Goal: Information Seeking & Learning: Compare options

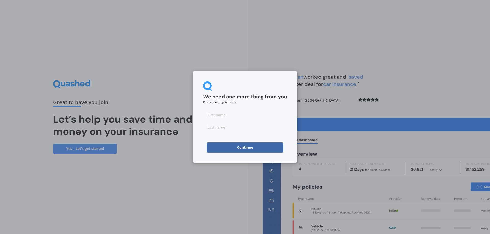
click at [253, 121] on div at bounding box center [245, 121] width 84 height 22
click at [254, 115] on input at bounding box center [245, 115] width 84 height 10
type input "J"
type input "[PERSON_NAME]"
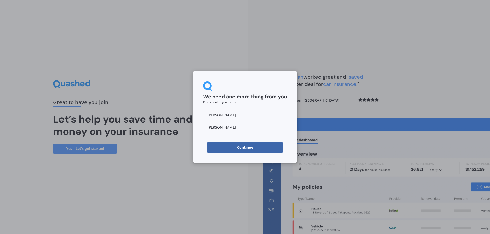
click at [227, 145] on button "Continue" at bounding box center [245, 148] width 77 height 10
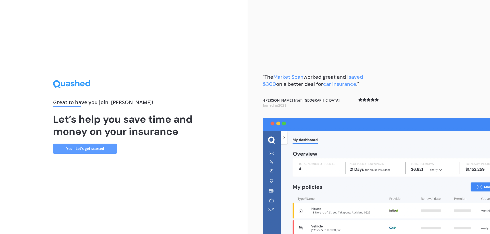
click at [80, 150] on link "Yes - Let’s get started" at bounding box center [85, 149] width 64 height 10
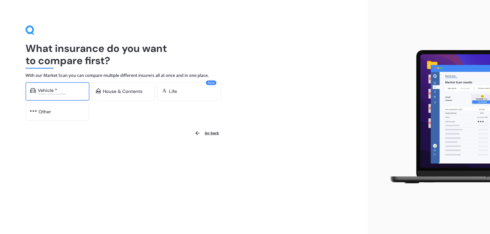
click at [79, 93] on div "Excludes commercial vehicles" at bounding box center [61, 94] width 47 height 2
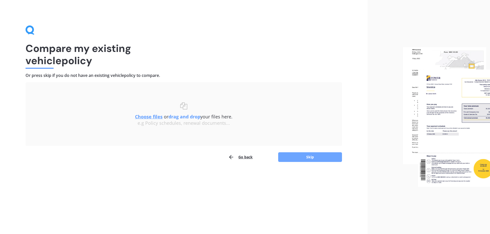
click at [304, 161] on button "Skip" at bounding box center [310, 158] width 64 height 10
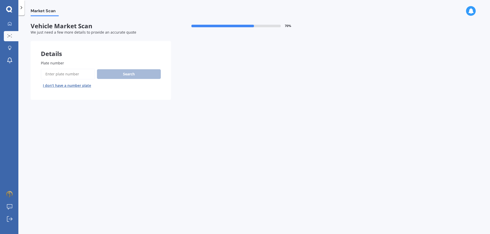
click at [84, 76] on input "Plate number" at bounding box center [68, 74] width 54 height 11
type input "mpd702"
click at [122, 77] on button "Search" at bounding box center [129, 74] width 64 height 10
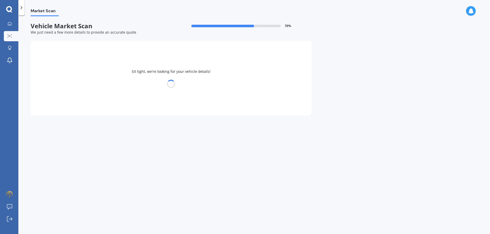
select select "HYUNDAI"
select select "ELANTRA"
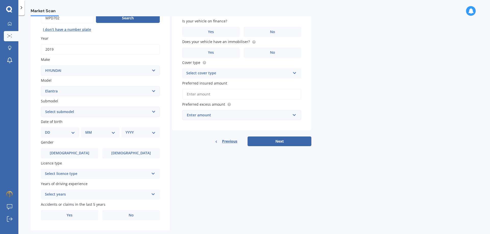
scroll to position [58, 0]
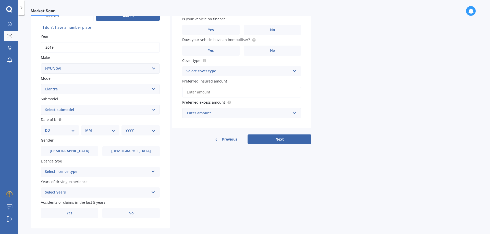
click at [41, 105] on select "Select submodel 1.6 Turbo 1.8 2 [PERSON_NAME]" at bounding box center [100, 110] width 119 height 10
drag, startPoint x: 77, startPoint y: 110, endPoint x: 32, endPoint y: 137, distance: 51.8
click at [32, 137] on div "Plate number Search I don’t have a number plate Year [DATE] Make Select make AC…" at bounding box center [100, 110] width 139 height 237
click at [41, 105] on select "Select submodel 1.6 Turbo 1.8 2 [PERSON_NAME]" at bounding box center [100, 110] width 119 height 10
select select "2"
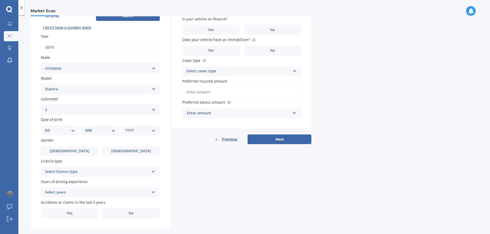
click option "2" at bounding box center [0, 0] width 0 height 0
click at [45, 128] on select "DD 01 02 03 04 05 06 07 08 09 10 11 12 13 14 15 16 17 18 19 20 21 22 23 24 25 2…" at bounding box center [60, 131] width 30 height 6
select select "22"
click option "22" at bounding box center [0, 0] width 0 height 0
click at [87, 128] on select "MM 01 02 03 04 05 06 07 08 09 10 11 12" at bounding box center [101, 131] width 28 height 6
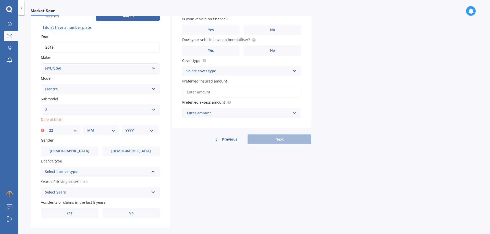
select select "09"
click option "09" at bounding box center [0, 0] width 0 height 0
click at [125, 128] on select "YYYY 2025 2024 2023 2022 2021 2020 2019 2018 2017 2016 2015 2014 2013 2012 2011…" at bounding box center [139, 131] width 28 height 6
select select "1998"
click option "1998" at bounding box center [0, 0] width 0 height 0
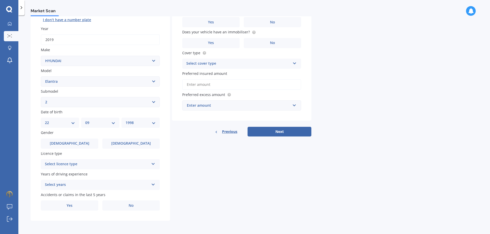
scroll to position [67, 0]
click at [82, 139] on label "[DEMOGRAPHIC_DATA]" at bounding box center [69, 144] width 57 height 10
click at [0, 0] on input "[DEMOGRAPHIC_DATA]" at bounding box center [0, 0] width 0 height 0
click at [78, 167] on div "Select licence type" at bounding box center [97, 164] width 104 height 6
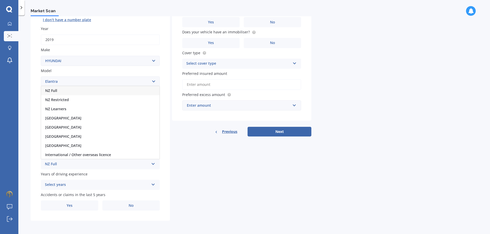
drag, startPoint x: 77, startPoint y: 91, endPoint x: 77, endPoint y: 101, distance: 9.7
click at [77, 91] on div "NZ Full" at bounding box center [100, 90] width 118 height 9
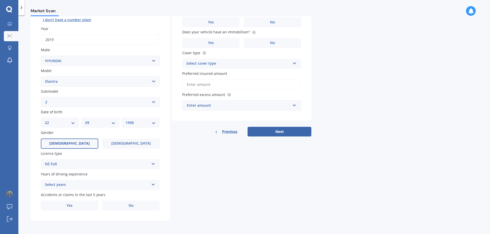
click at [70, 187] on div "Select years" at bounding box center [97, 185] width 104 height 6
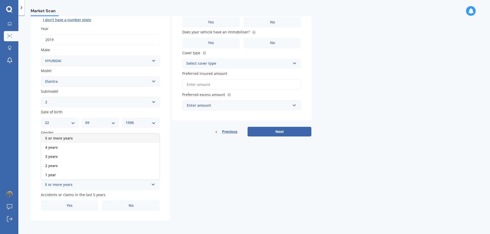
click at [74, 138] on div "5 or more years" at bounding box center [100, 138] width 118 height 9
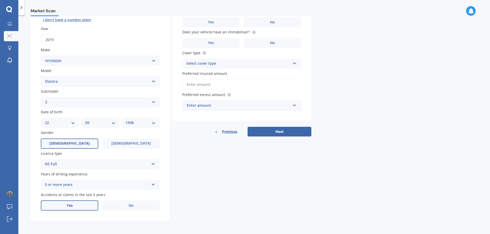
click at [82, 207] on label "Yes" at bounding box center [69, 206] width 57 height 10
click at [0, 0] on input "Yes" at bounding box center [0, 0] width 0 height 0
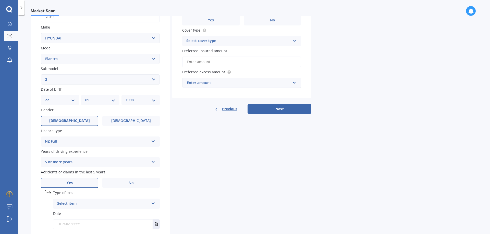
scroll to position [123, 0]
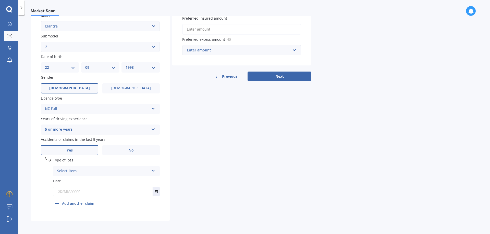
click at [87, 170] on div "Select item" at bounding box center [103, 171] width 92 height 6
click at [76, 180] on span "At fault accident" at bounding box center [71, 181] width 29 height 5
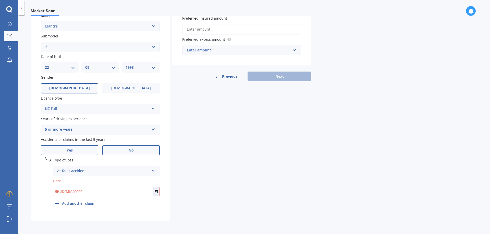
click at [110, 150] on label "No" at bounding box center [130, 150] width 57 height 10
click at [0, 0] on input "No" at bounding box center [0, 0] width 0 height 0
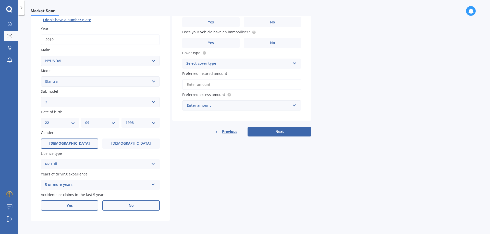
click at [89, 206] on label "Yes" at bounding box center [69, 206] width 57 height 10
click at [0, 0] on input "Yes" at bounding box center [0, 0] width 0 height 0
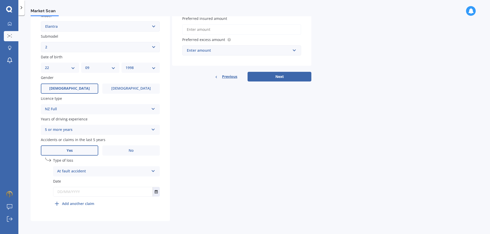
scroll to position [123, 0]
click at [104, 170] on div "At fault accident" at bounding box center [103, 171] width 92 height 6
click at [123, 151] on label "No" at bounding box center [130, 150] width 57 height 10
click at [0, 0] on input "No" at bounding box center [0, 0] width 0 height 0
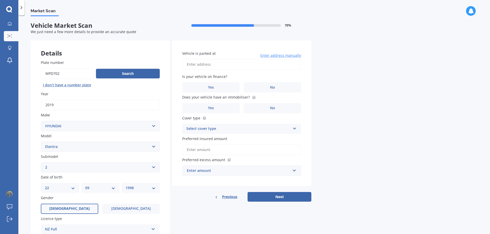
scroll to position [0, 0]
click at [231, 64] on input "Vehicle is parked at" at bounding box center [241, 65] width 119 height 11
type input "[STREET_ADDRESS]"
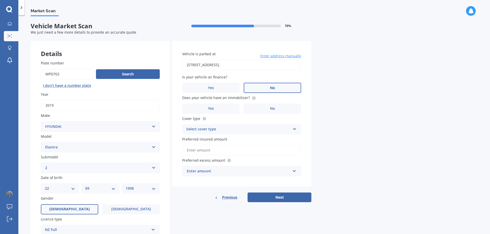
click at [259, 85] on label "No" at bounding box center [272, 88] width 57 height 10
click at [0, 0] on input "No" at bounding box center [0, 0] width 0 height 0
click at [226, 111] on label "Yes" at bounding box center [210, 109] width 57 height 10
click at [0, 0] on input "Yes" at bounding box center [0, 0] width 0 height 0
click at [227, 126] on div "Select cover type Comprehensive Third Party, Fire & Theft Third Party" at bounding box center [241, 129] width 119 height 10
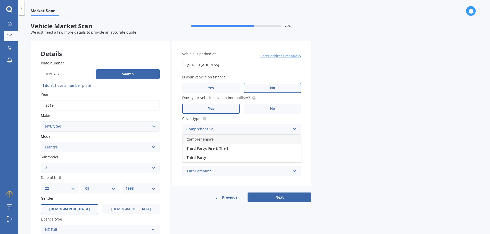
click at [220, 139] on div "Comprehensive" at bounding box center [241, 139] width 118 height 9
click at [216, 148] on input "Preferred insured amount" at bounding box center [241, 150] width 119 height 11
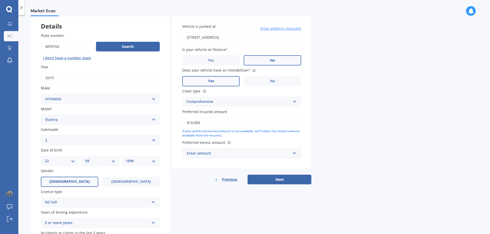
scroll to position [29, 0]
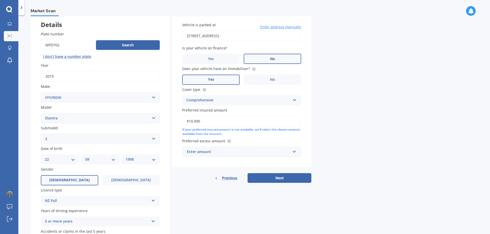
type input "$10,000"
click at [261, 149] on input "text" at bounding box center [240, 152] width 114 height 10
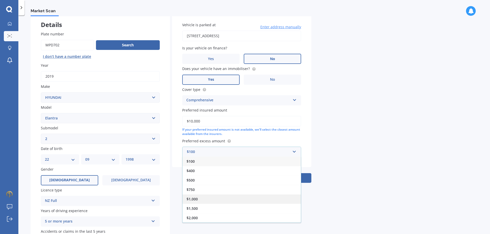
click at [233, 196] on div "$1,000" at bounding box center [241, 199] width 118 height 9
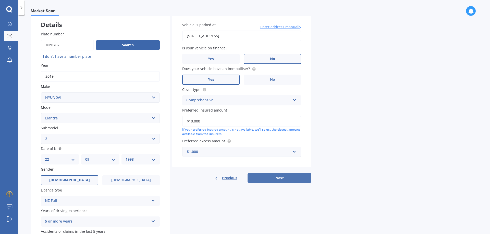
click at [274, 178] on button "Next" at bounding box center [279, 178] width 64 height 10
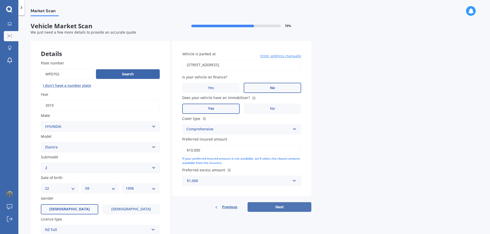
select select "22"
select select "09"
select select "1998"
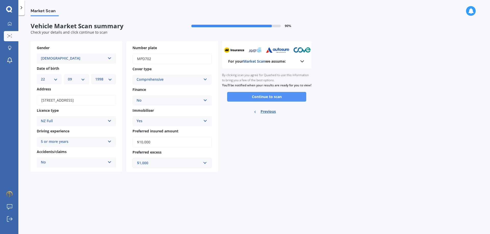
click at [257, 102] on button "Continue to scan" at bounding box center [266, 97] width 79 height 10
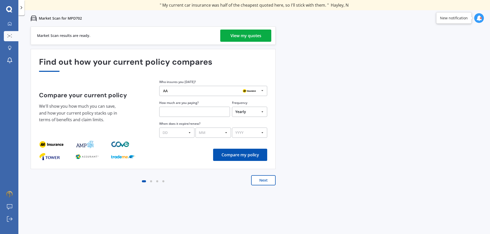
click at [212, 87] on div "AA AA Tower AMI State AMP ANZ ASB BNZ Trade Me Insurance Westpac Other" at bounding box center [213, 91] width 108 height 10
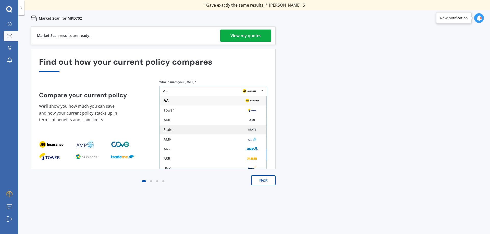
click at [184, 130] on div "State" at bounding box center [213, 130] width 99 height 4
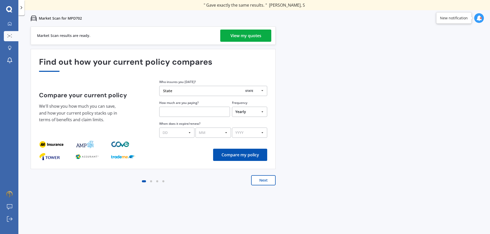
click at [190, 114] on input "text" at bounding box center [194, 112] width 71 height 10
click at [232, 107] on select "Yearly Six-Monthly Quarterly Monthly Fortnightly Weekly One-Off" at bounding box center [249, 112] width 35 height 10
select select "Monthly"
click option "Monthly" at bounding box center [0, 0] width 0 height 0
click at [213, 117] on div at bounding box center [194, 111] width 71 height 12
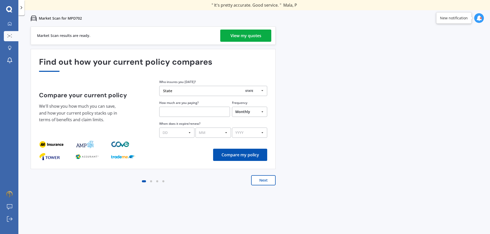
click at [215, 114] on input "text" at bounding box center [194, 112] width 71 height 10
type input "$117.00"
click at [159, 128] on select "DD 01 02 03 04 05 06 07 08 09 10 11 12 13 14 15 16 17 18 19 20 21 22 23 24 25 2…" at bounding box center [176, 133] width 35 height 10
click at [180, 164] on div "Find out how your current policy compares Compare your current policy We'll sho…" at bounding box center [153, 109] width 245 height 120
click at [159, 128] on select "DD 01 02 03 04 05 06 07 08 09 10 11 12 13 14 15 16 17 18 19 20 21 22 23 24 25 2…" at bounding box center [176, 133] width 35 height 10
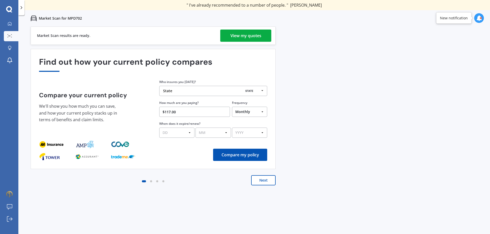
select select "01"
click option "01" at bounding box center [0, 0] width 0 height 0
click at [195, 128] on select "MM 01 02 03 04 05 06 07 08 09 10 11 12" at bounding box center [212, 133] width 35 height 10
select select "09"
click option "09" at bounding box center [0, 0] width 0 height 0
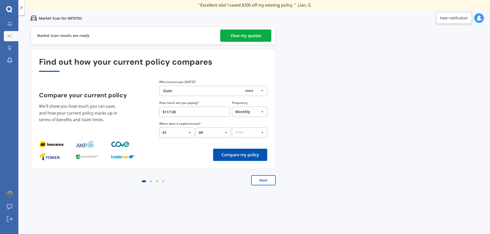
click at [232, 128] on select "YYYY 2026 2025 2024" at bounding box center [249, 133] width 35 height 10
select select "2025"
click option "2025" at bounding box center [0, 0] width 0 height 0
click at [246, 159] on button "Compare my policy" at bounding box center [240, 155] width 54 height 12
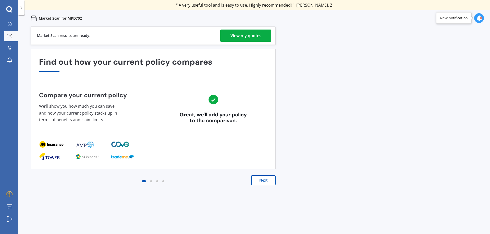
click at [264, 183] on button "Next" at bounding box center [263, 180] width 24 height 10
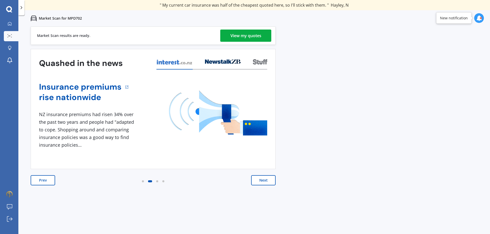
click at [257, 180] on button "Next" at bounding box center [263, 180] width 24 height 10
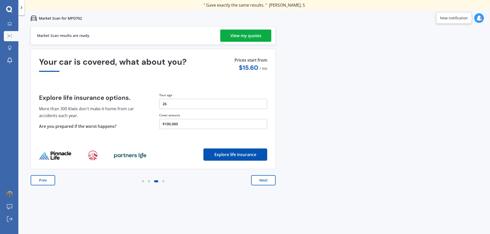
click at [181, 127] on button "$100,000" at bounding box center [213, 124] width 108 height 10
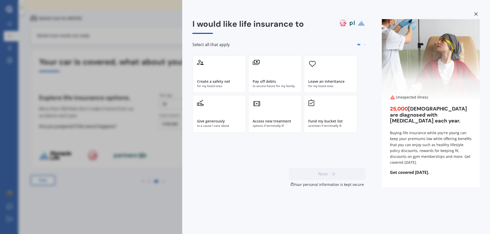
click at [162, 148] on div "I would like life insurance to Select all that apply Create a safety net for my…" at bounding box center [245, 117] width 490 height 234
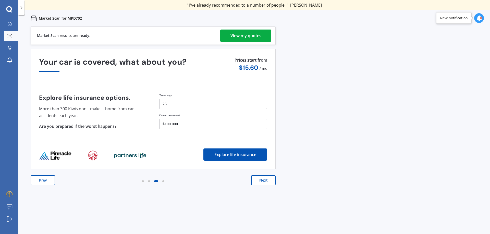
click at [256, 182] on button "Next" at bounding box center [263, 180] width 24 height 10
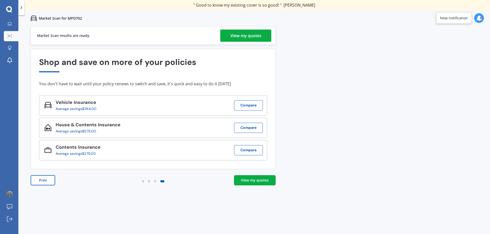
click at [253, 183] on div "View my quotes" at bounding box center [255, 180] width 28 height 5
